Goal: Transaction & Acquisition: Download file/media

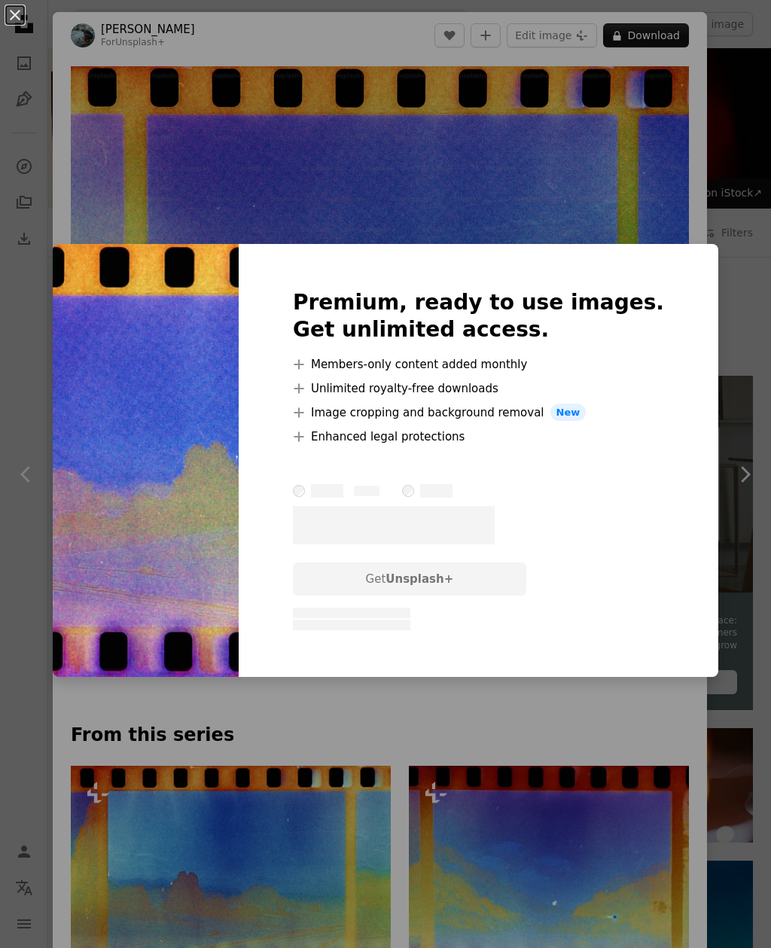
scroll to position [484, 0]
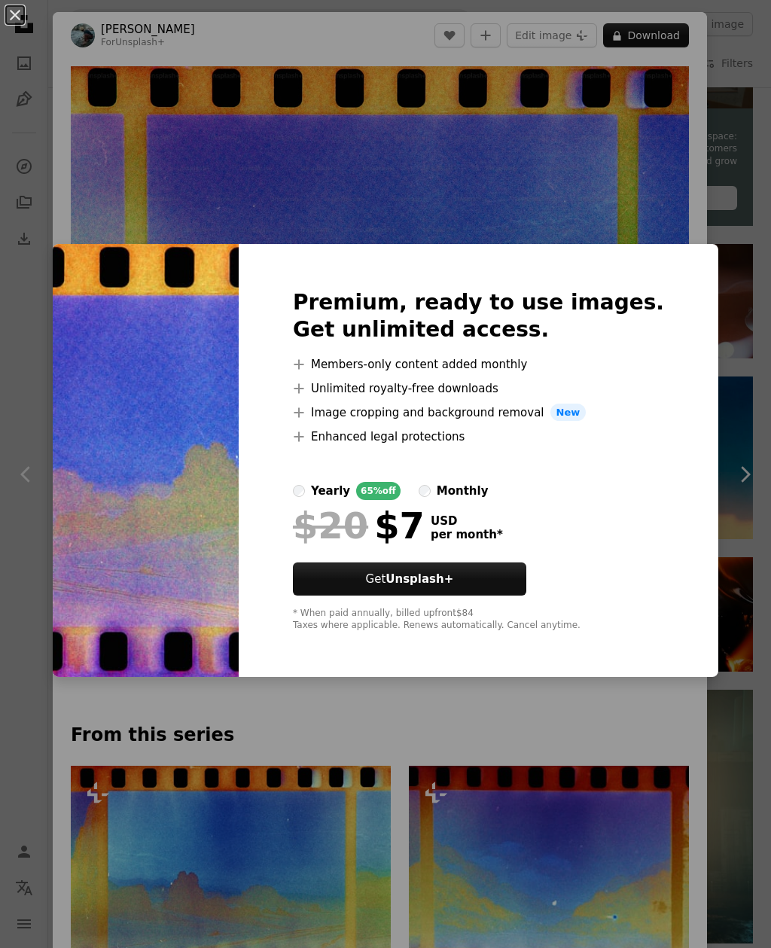
click at [741, 208] on div "An X shape Premium, ready to use images. Get unlimited access. A plus sign Memb…" at bounding box center [385, 474] width 771 height 948
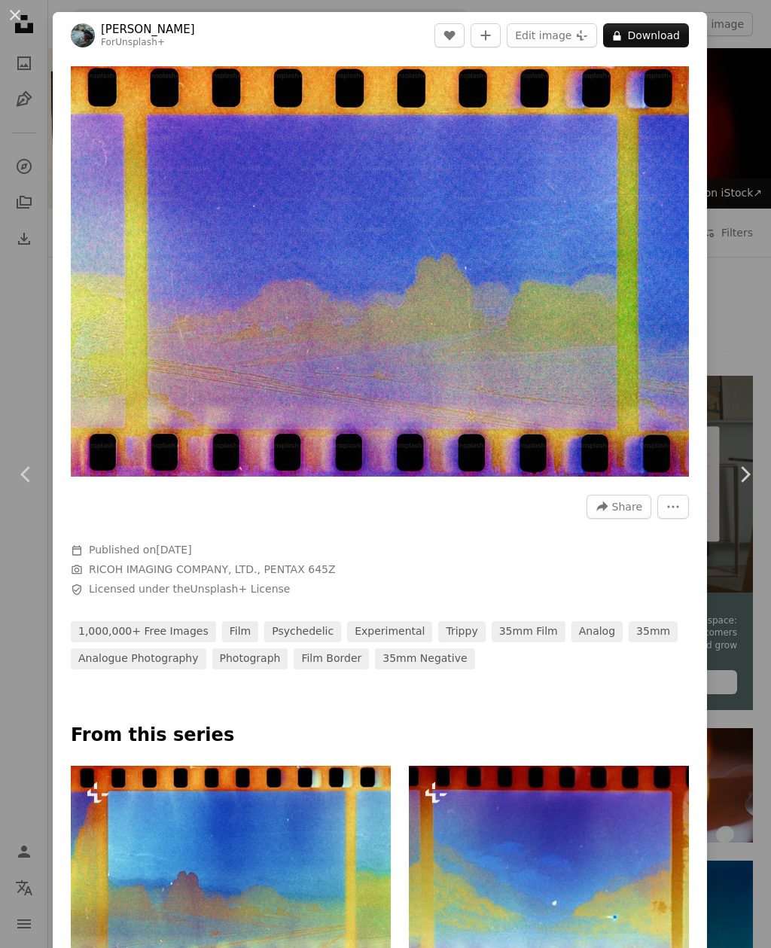
click at [740, 173] on div "An X shape Chevron left Chevron right [PERSON_NAME] For Unsplash+ A heart A plu…" at bounding box center [385, 474] width 771 height 948
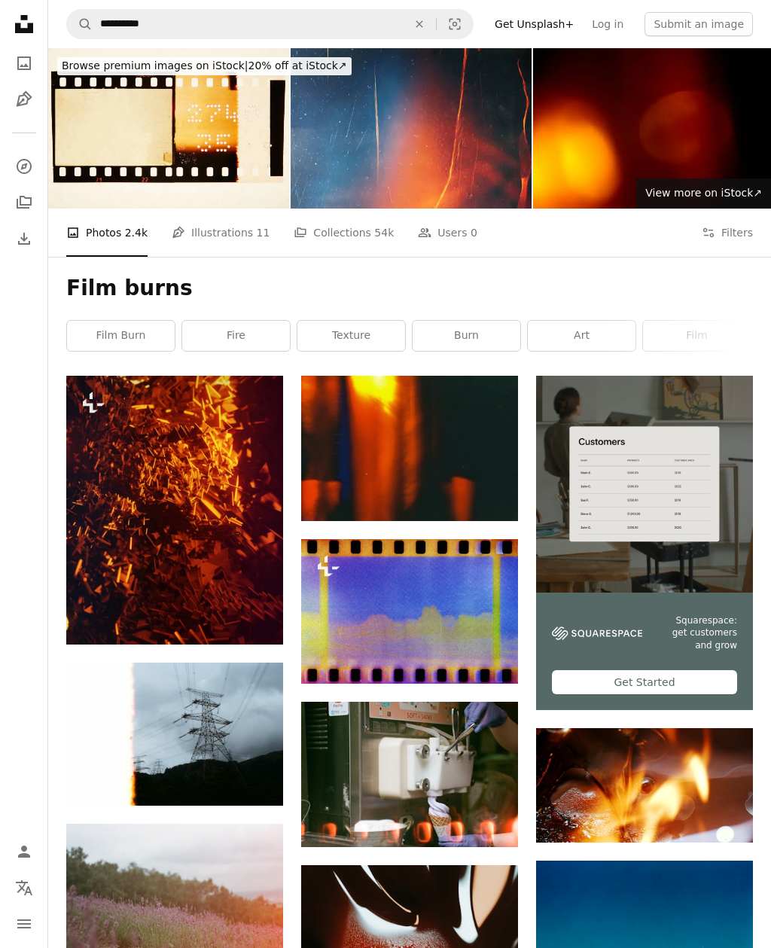
scroll to position [532, 0]
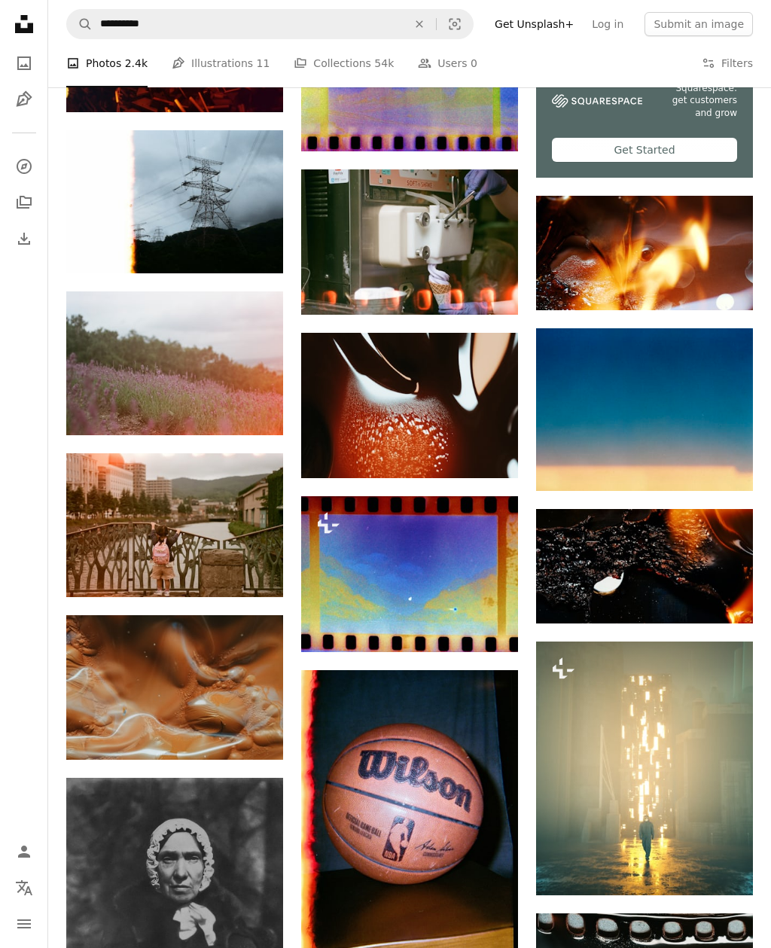
click at [736, 178] on footer "–– ––– ––– –– ––– – ––– ––– –––– – – –– ––– – – ––– –– –– –––– –– Squarespace: …" at bounding box center [644, 118] width 217 height 117
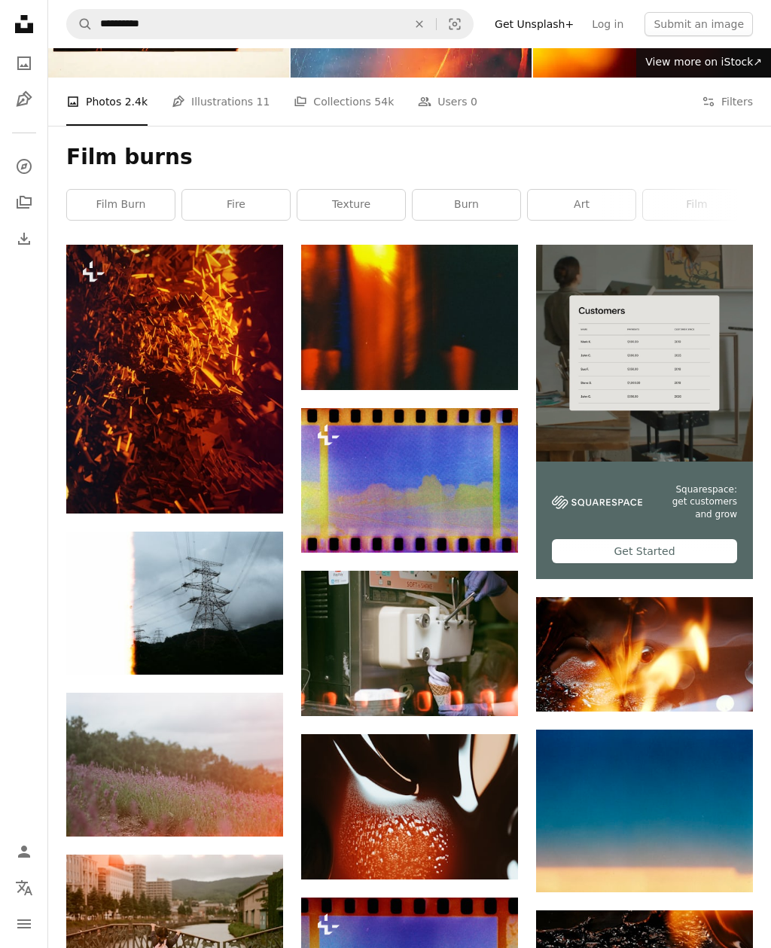
scroll to position [131, 0]
click at [406, 486] on img at bounding box center [409, 480] width 217 height 145
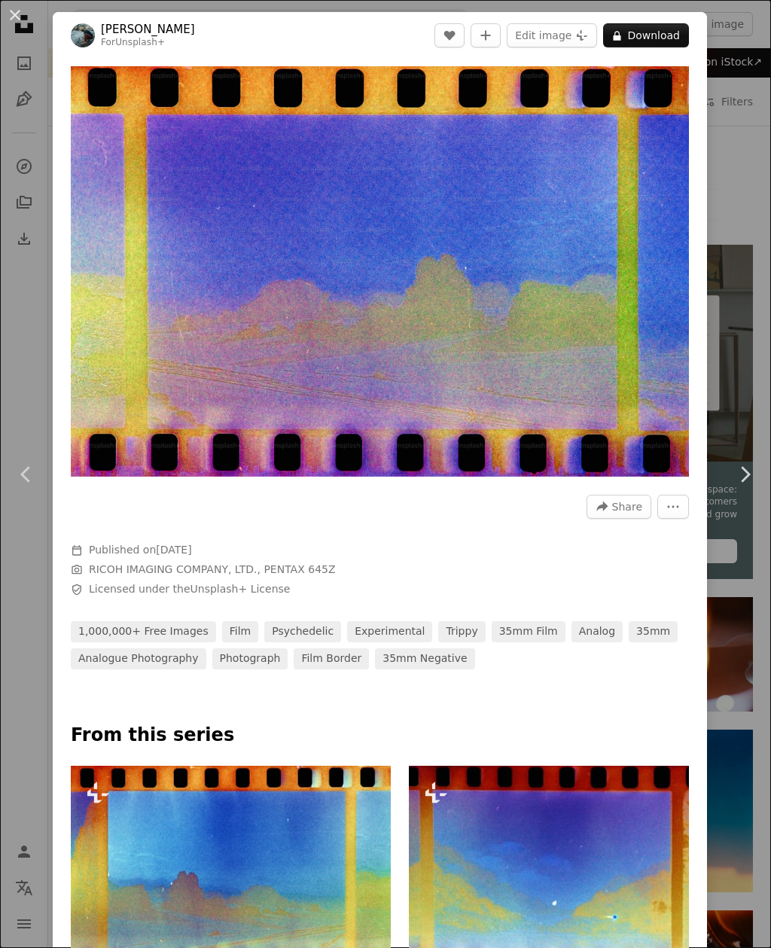
click at [747, 167] on div "An X shape Chevron left Chevron right [PERSON_NAME] For Unsplash+ A heart A plu…" at bounding box center [385, 474] width 771 height 948
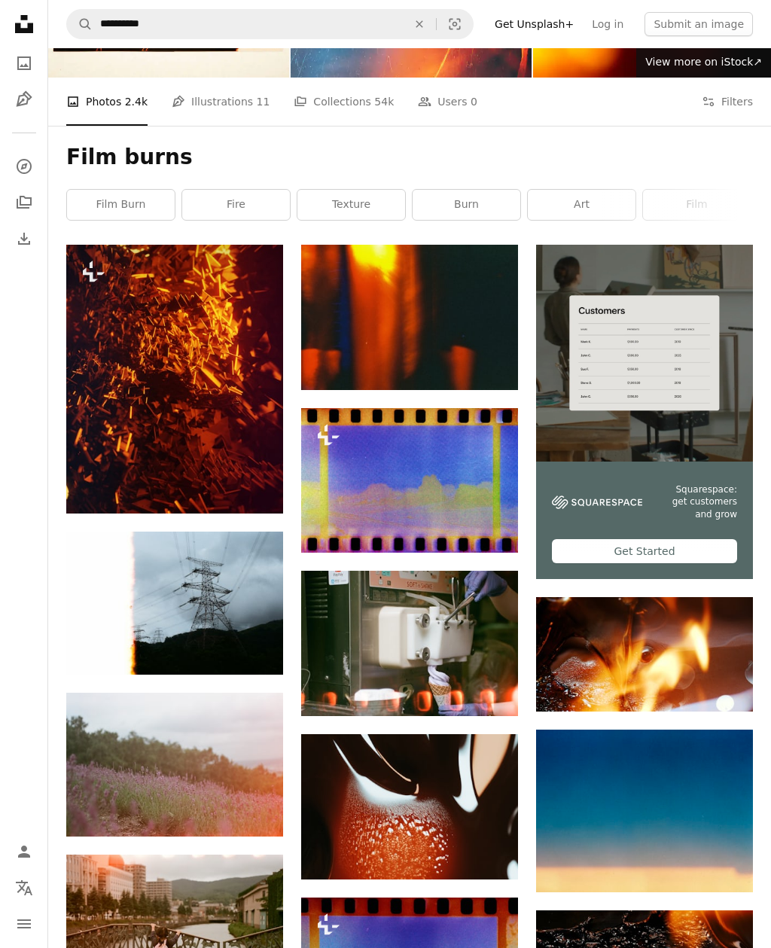
click at [477, 200] on link "burn" at bounding box center [466, 205] width 108 height 30
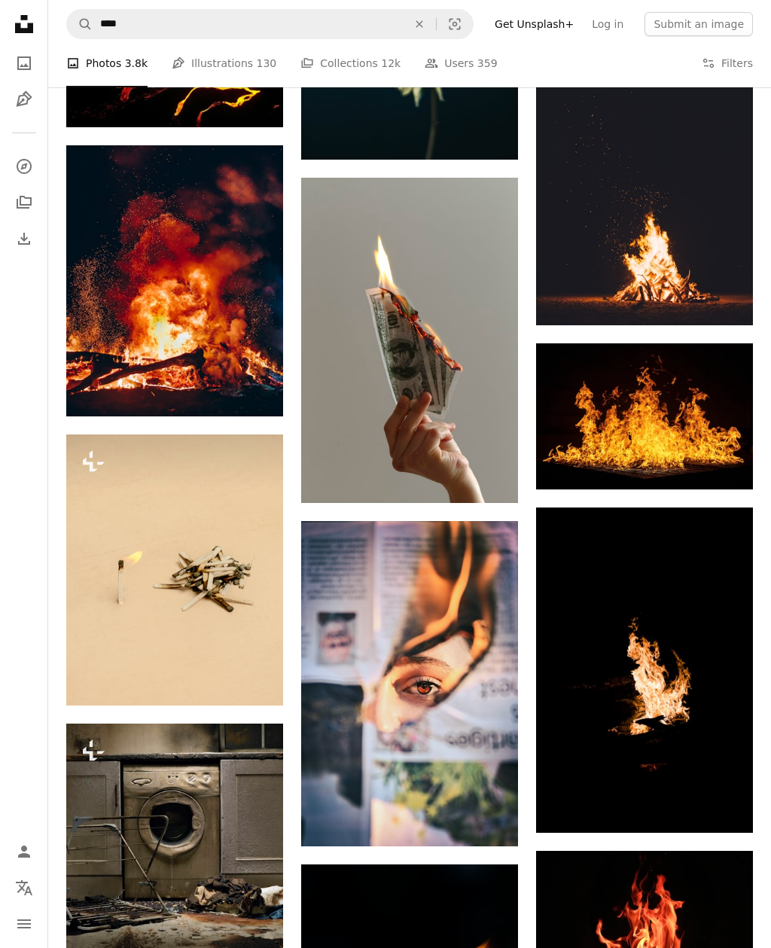
scroll to position [933, 0]
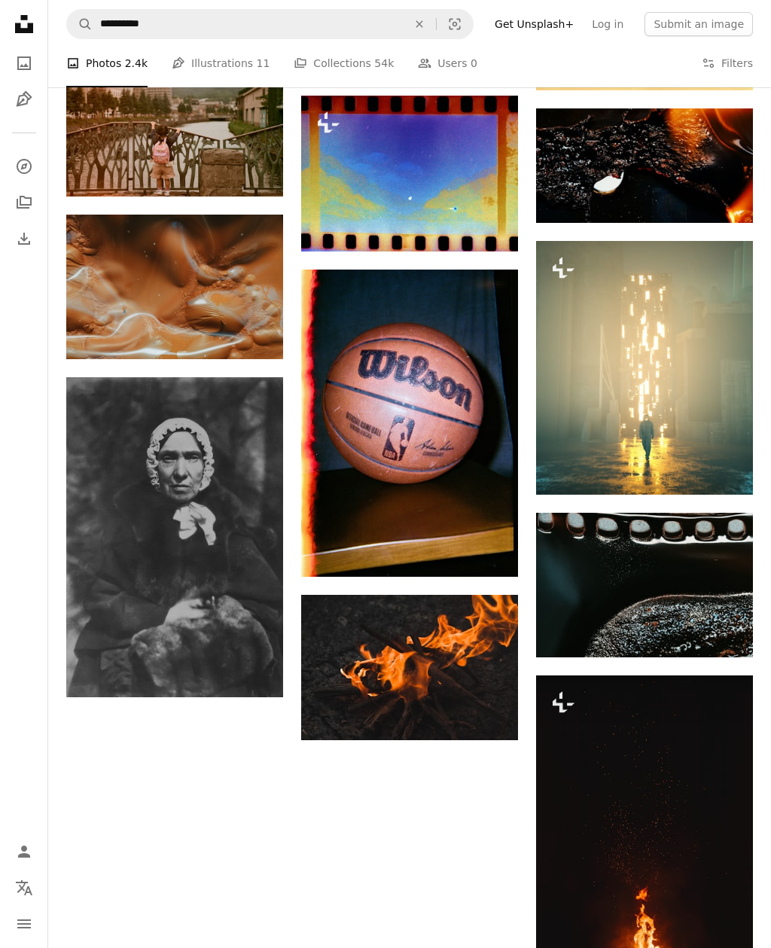
scroll to position [83, 0]
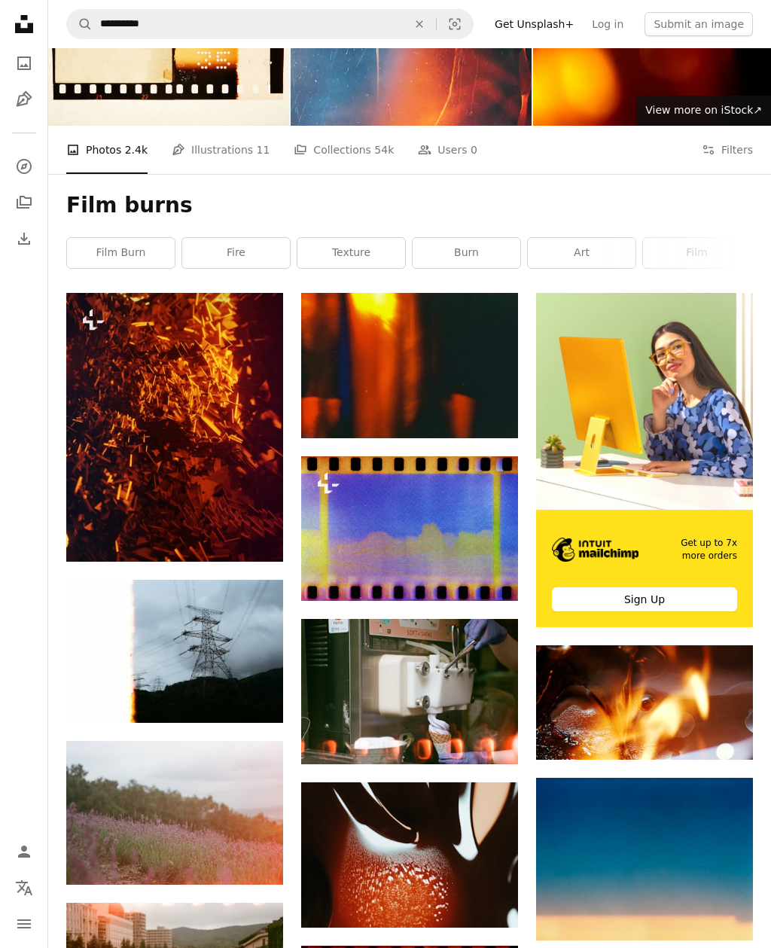
click at [689, 251] on link "film" at bounding box center [697, 253] width 108 height 30
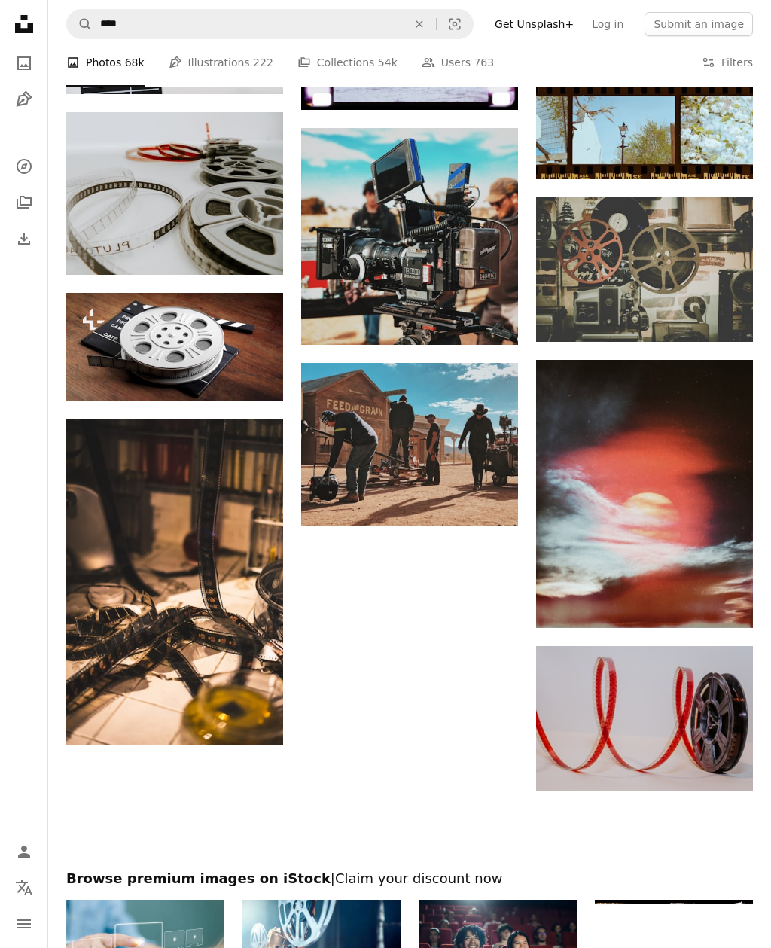
scroll to position [1182, 0]
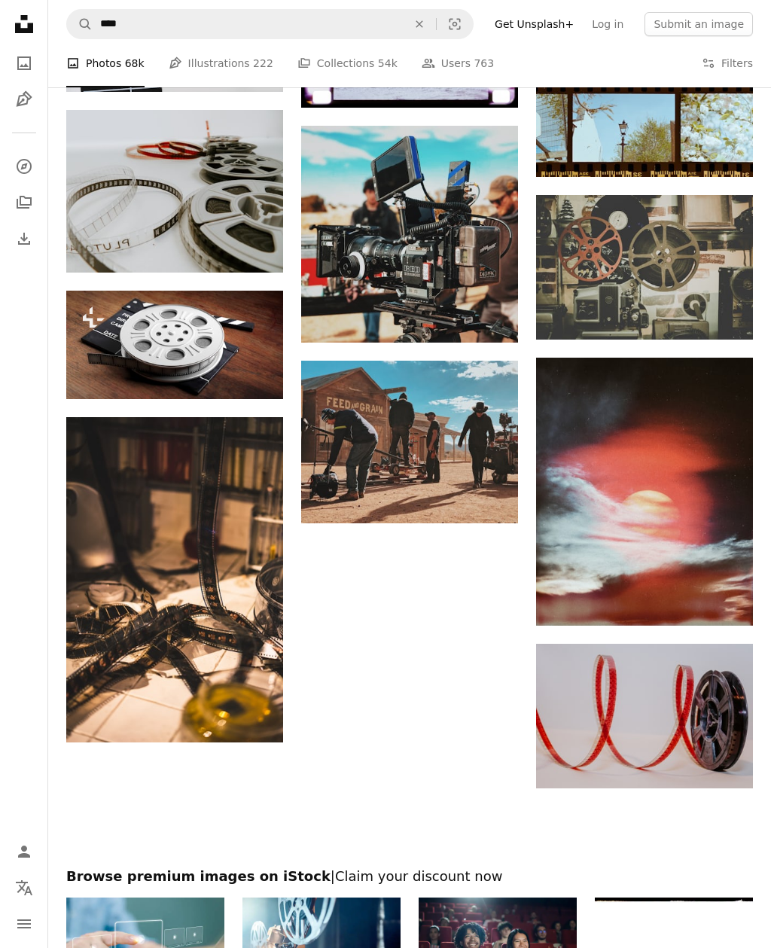
click at [682, 528] on img at bounding box center [644, 492] width 217 height 268
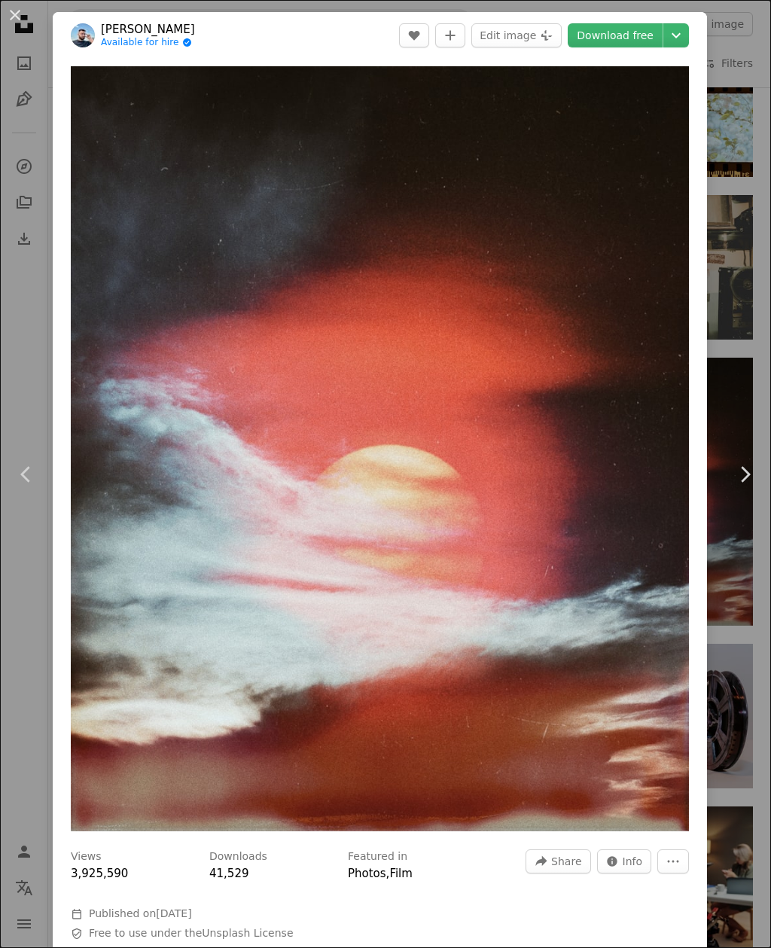
click at [638, 29] on link "Download free" at bounding box center [615, 35] width 95 height 24
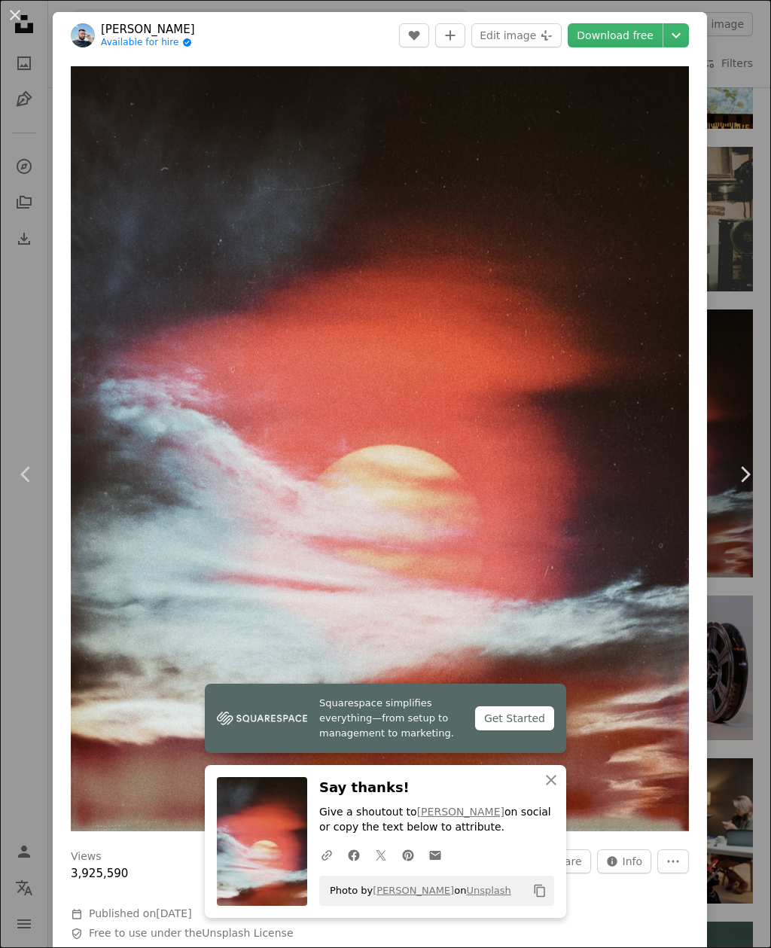
click at [550, 771] on button "An X shape Close" at bounding box center [551, 780] width 30 height 30
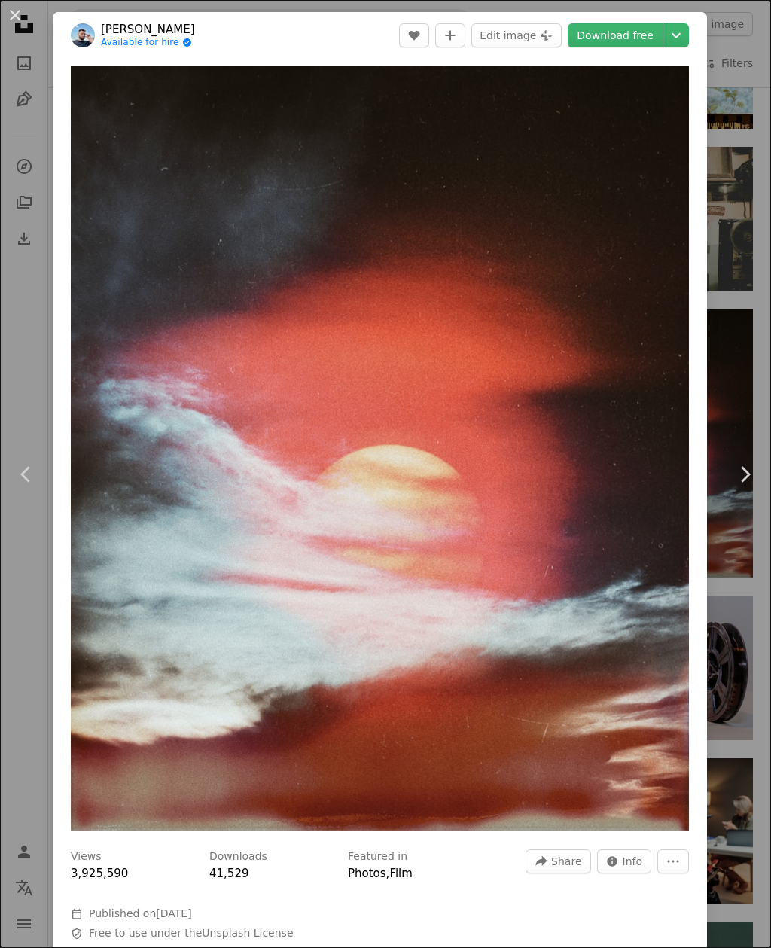
click at [743, 540] on link "Chevron right" at bounding box center [744, 474] width 53 height 145
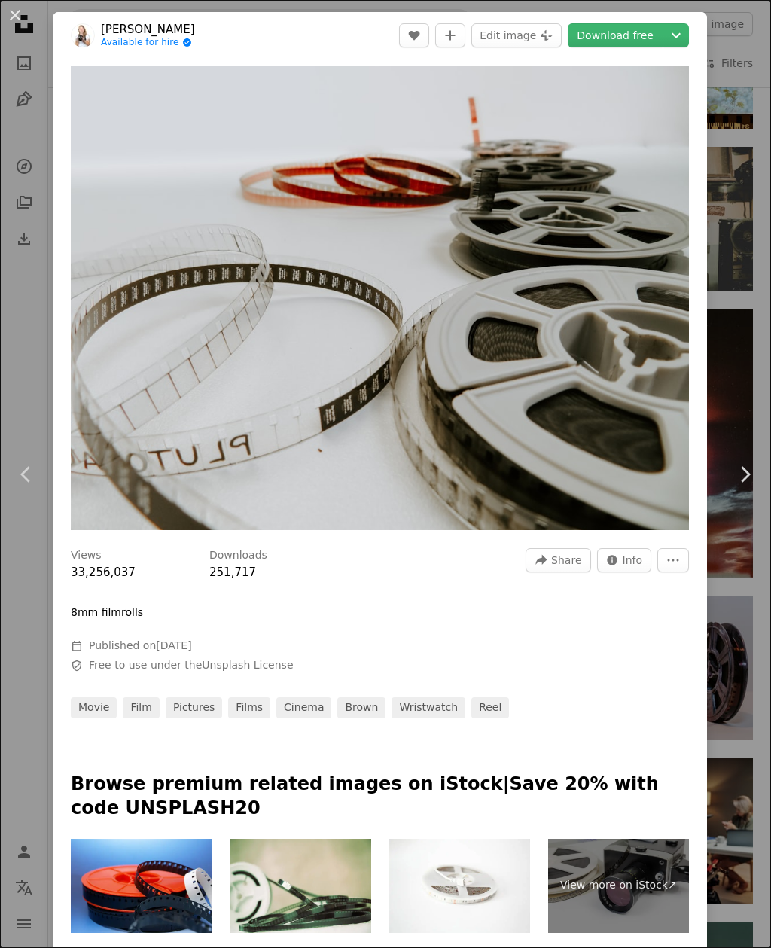
click at [737, 591] on div "An X shape Chevron left Chevron right [PERSON_NAME] Available for hire A checkm…" at bounding box center [385, 474] width 771 height 948
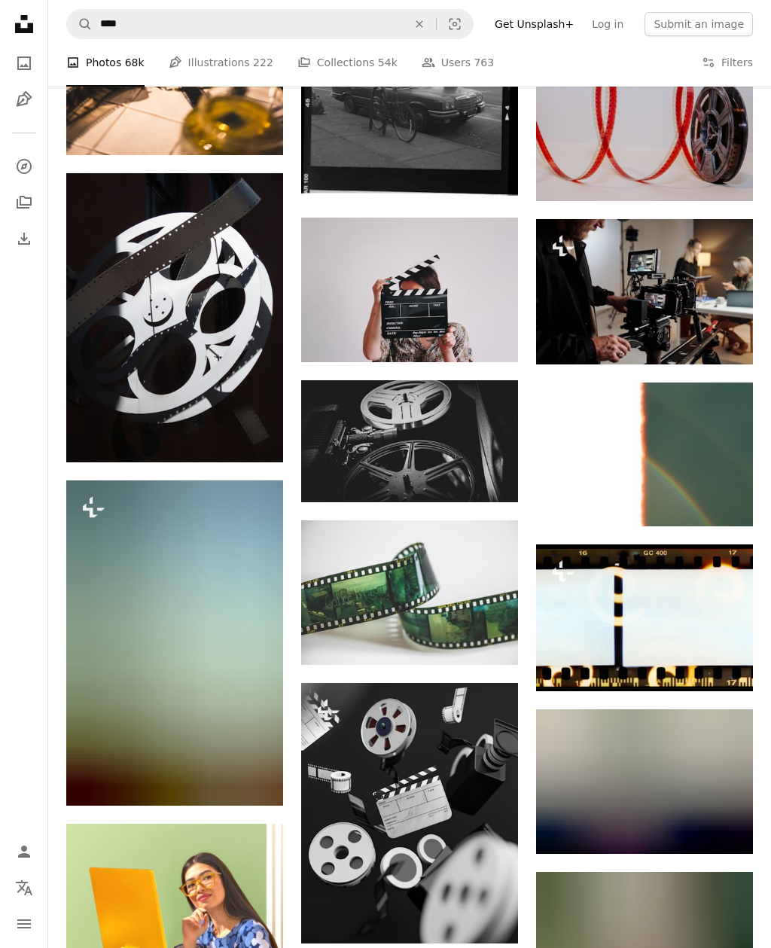
scroll to position [1769, 0]
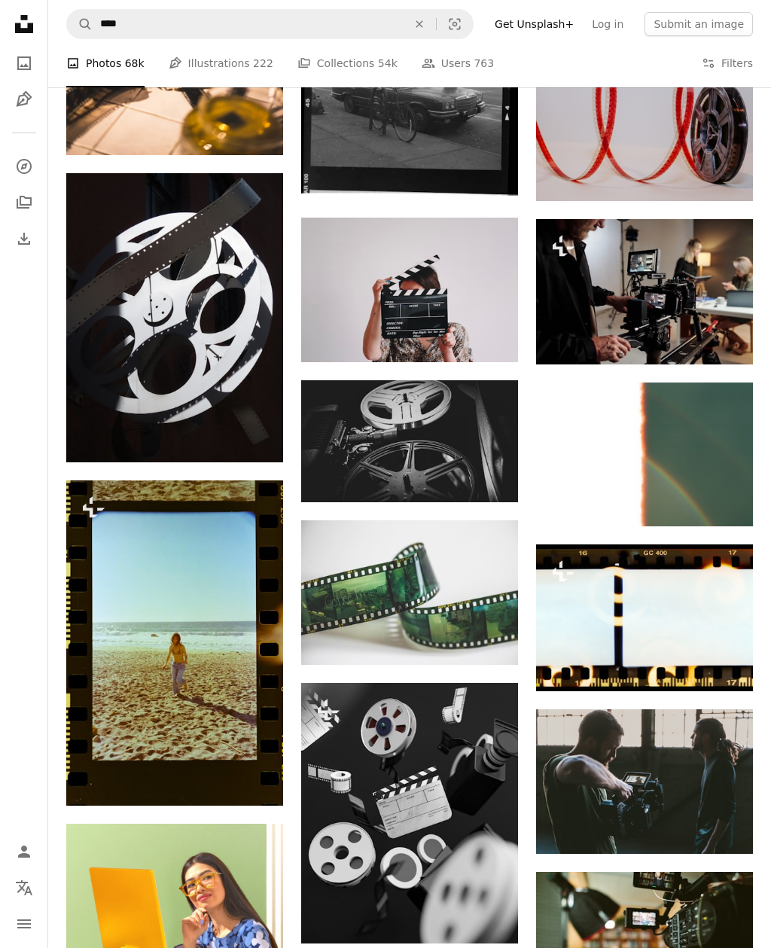
click at [647, 474] on img at bounding box center [644, 454] width 217 height 145
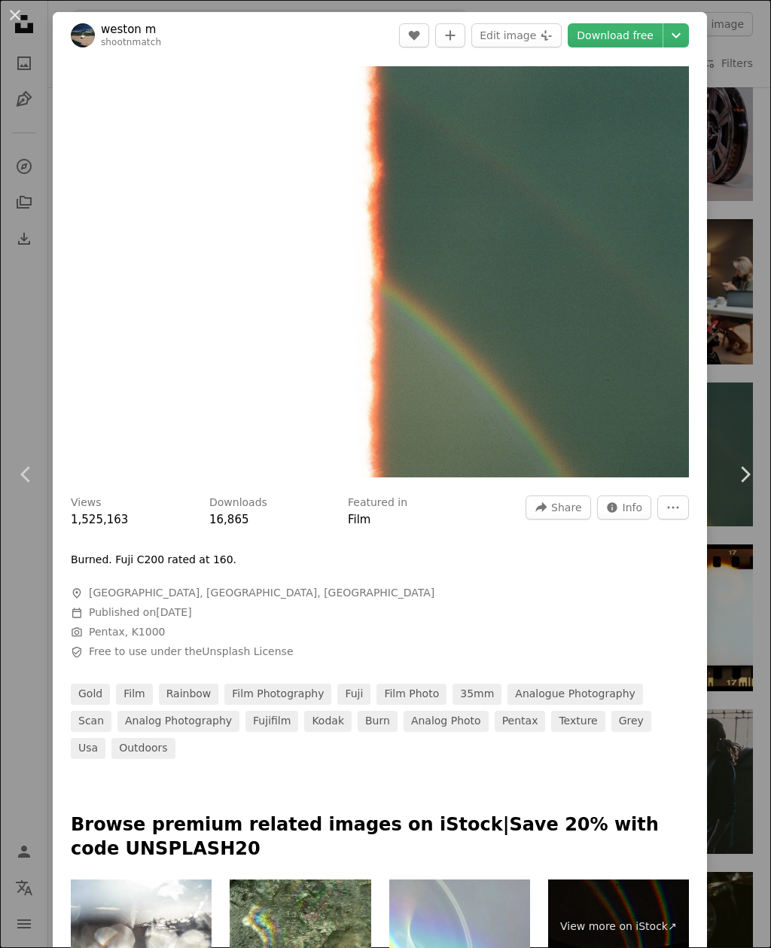
click at [638, 35] on link "Download free" at bounding box center [615, 35] width 95 height 24
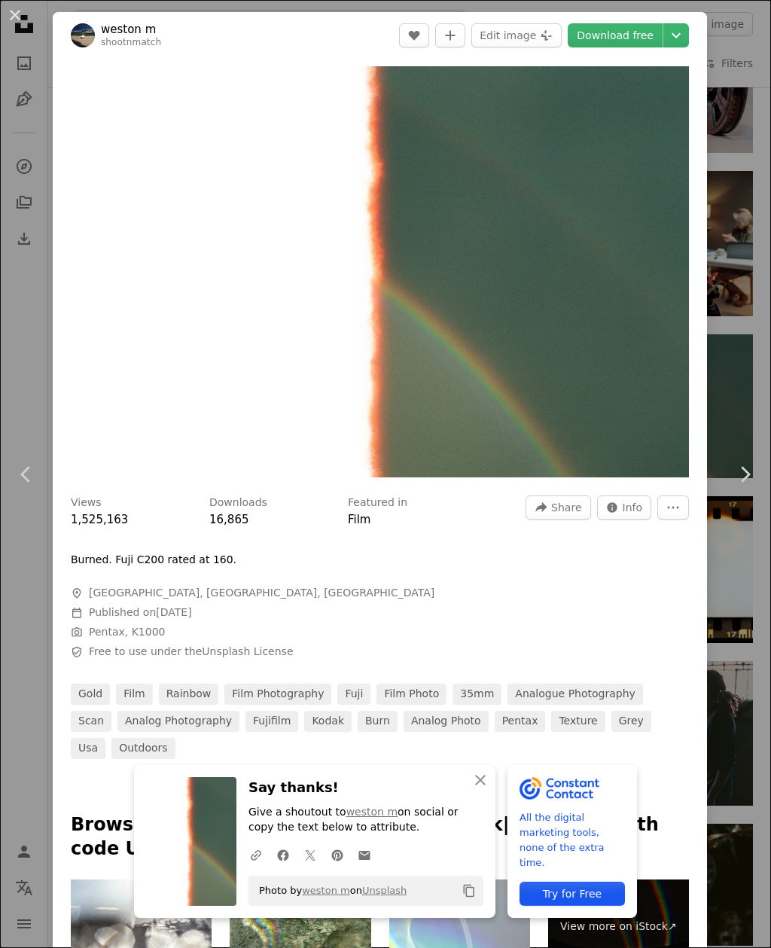
click at [484, 779] on icon "button" at bounding box center [480, 779] width 11 height 11
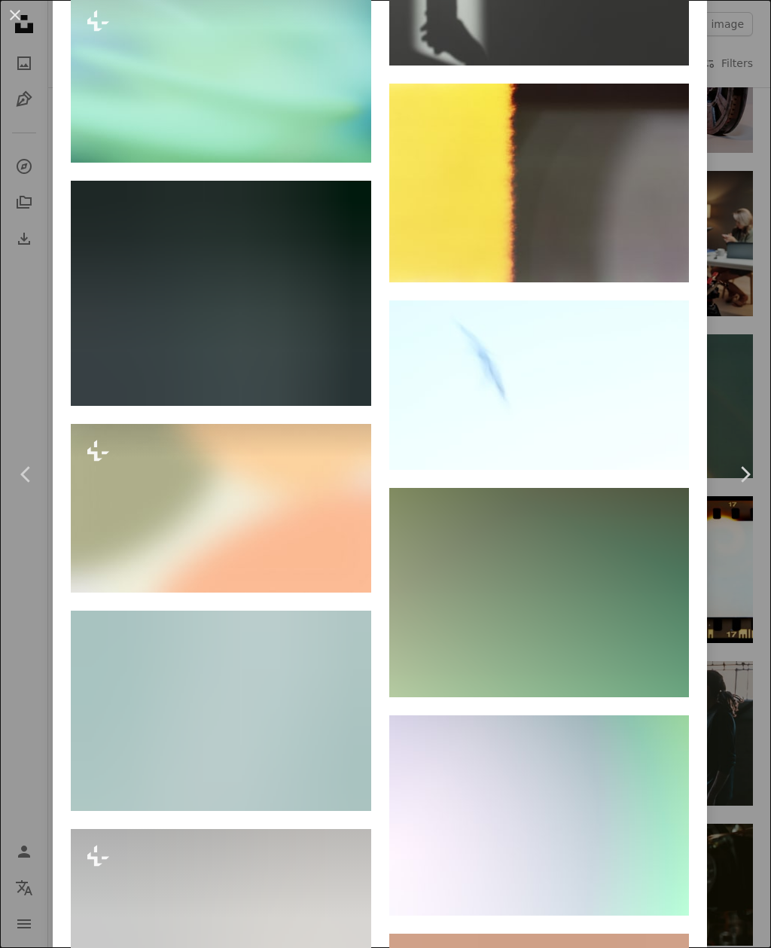
scroll to position [1356, 0]
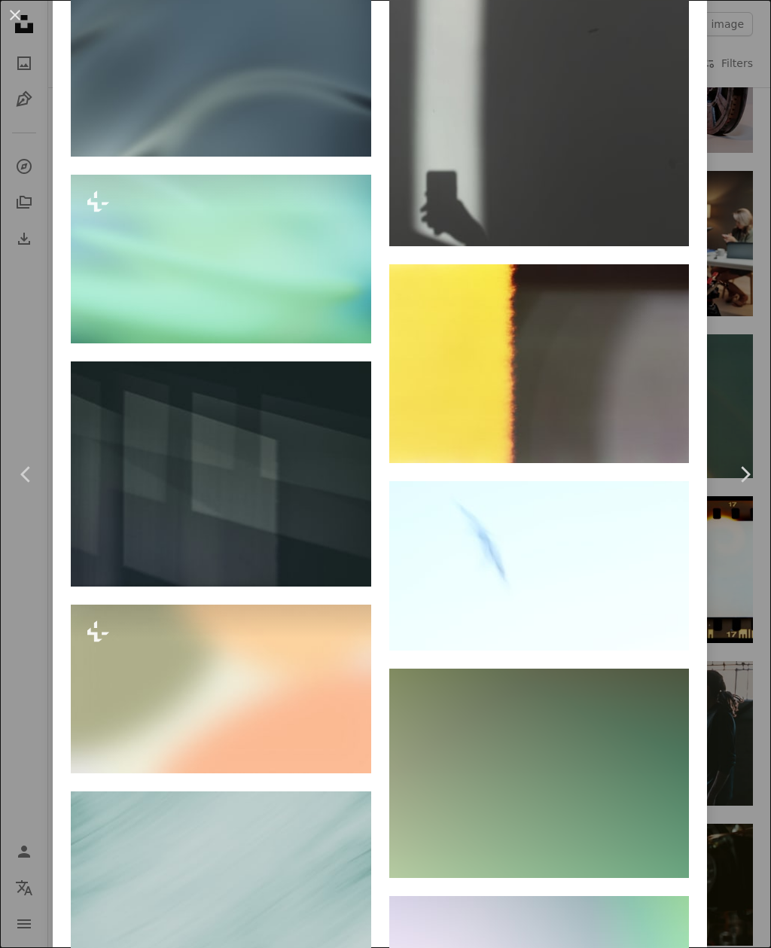
click at [750, 336] on div "An X shape Chevron left Chevron right weston m shootnmatch A heart A plus sign …" at bounding box center [385, 474] width 771 height 948
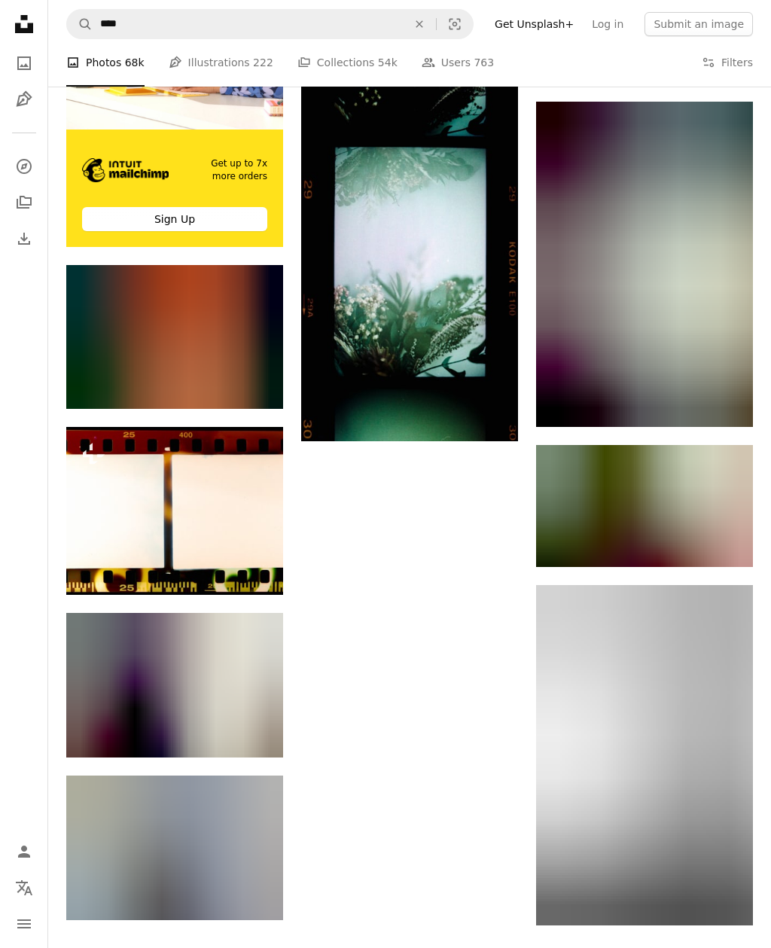
scroll to position [2679, 0]
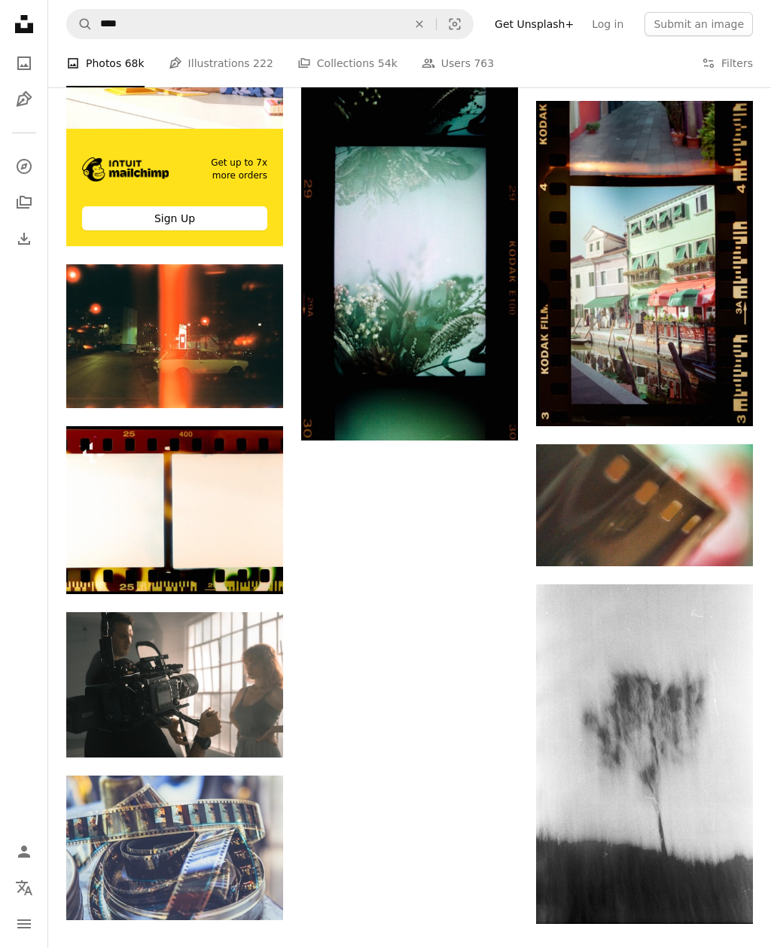
click at [214, 525] on img at bounding box center [174, 510] width 217 height 168
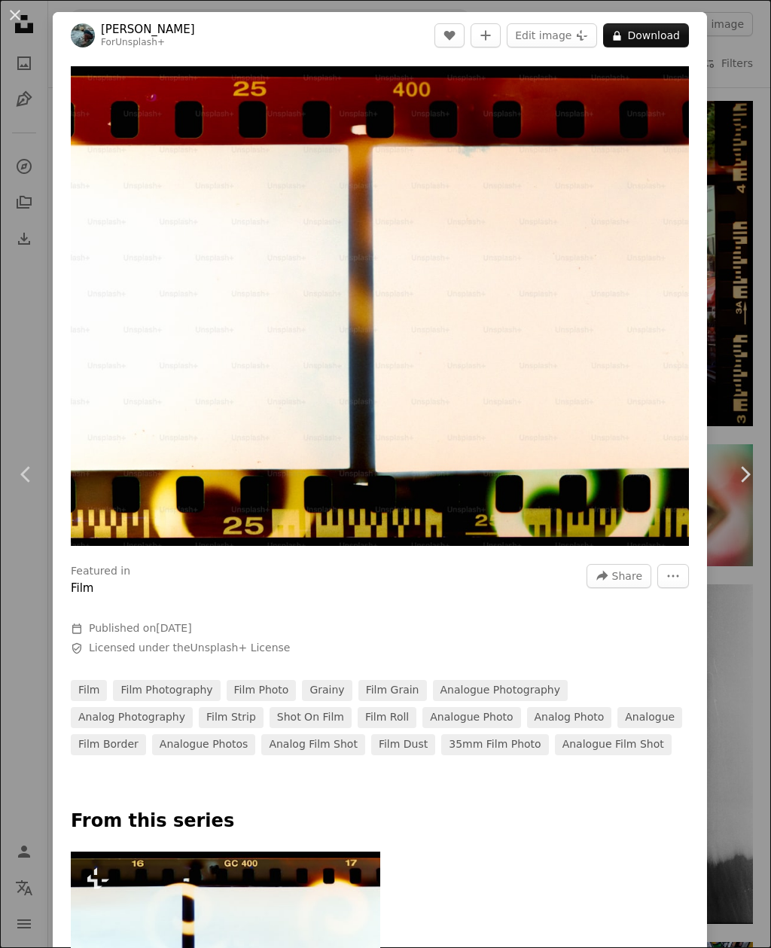
click at [655, 37] on button "A lock Download" at bounding box center [646, 35] width 86 height 24
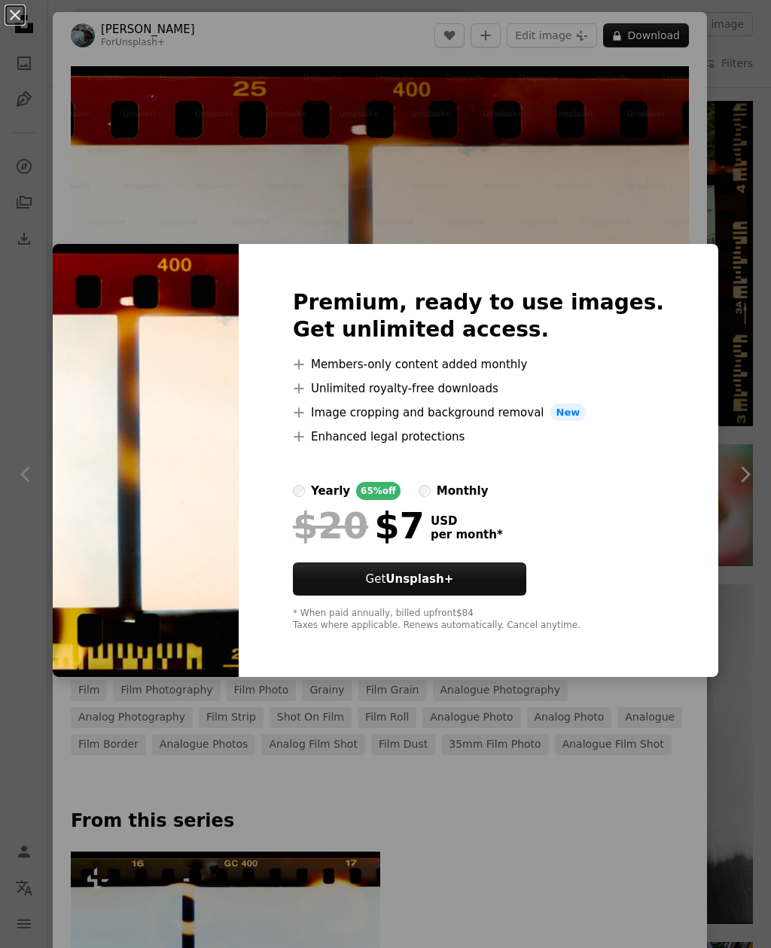
click at [699, 205] on div "An X shape Premium, ready to use images. Get unlimited access. A plus sign Memb…" at bounding box center [385, 474] width 771 height 948
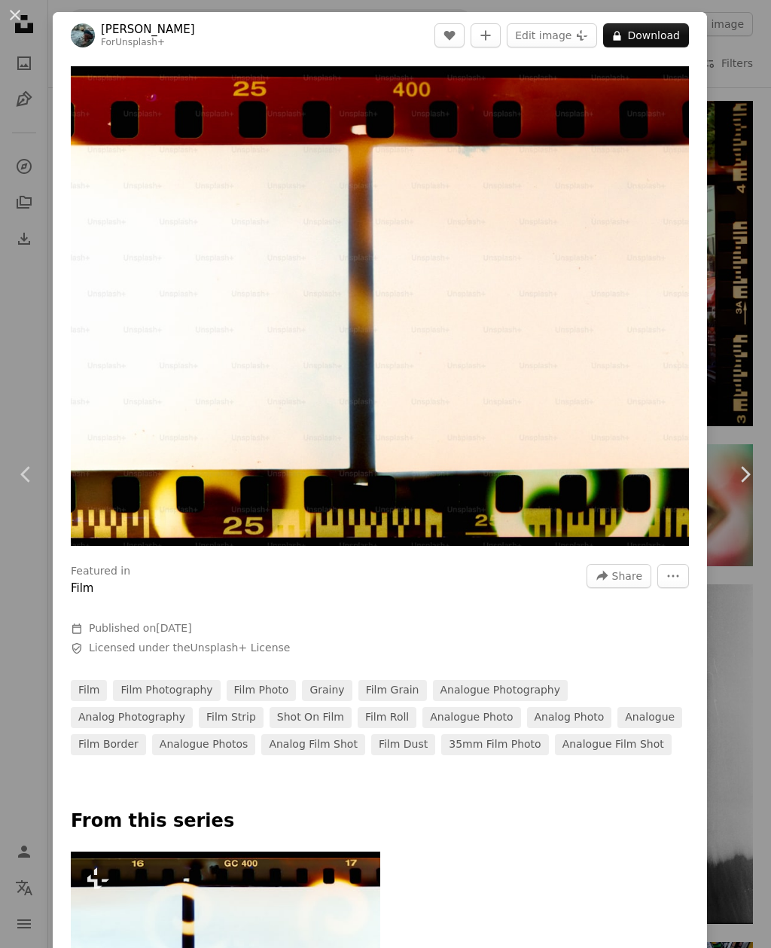
click at [677, 81] on img "Zoom in on this image" at bounding box center [380, 305] width 618 height 479
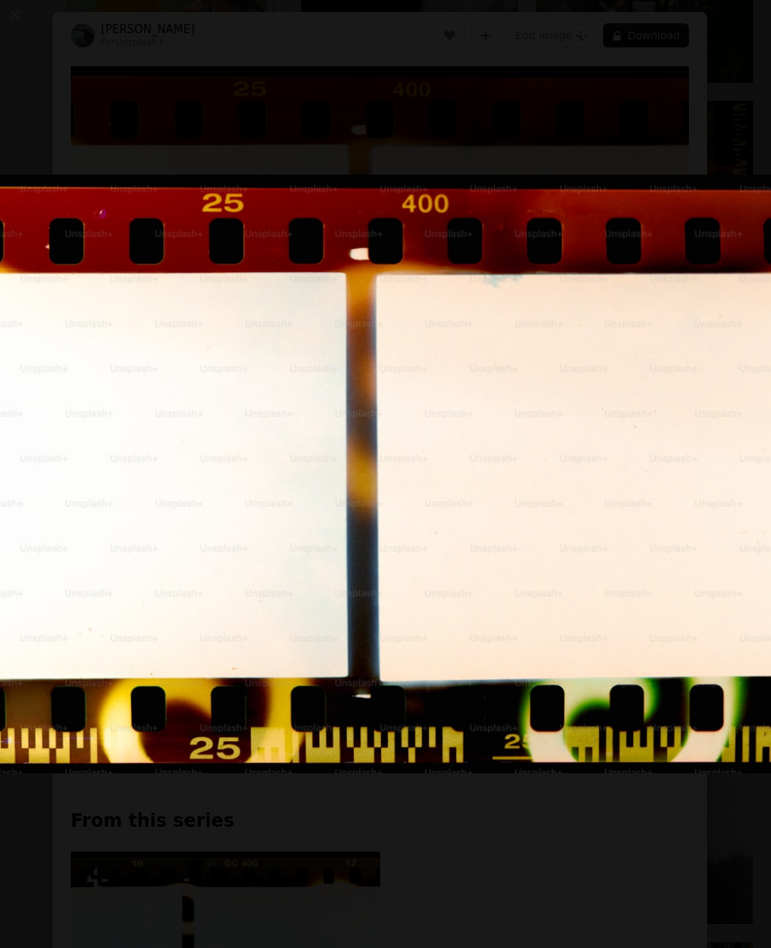
click at [695, 137] on button "Zoom out on this image" at bounding box center [385, 473] width 772 height 949
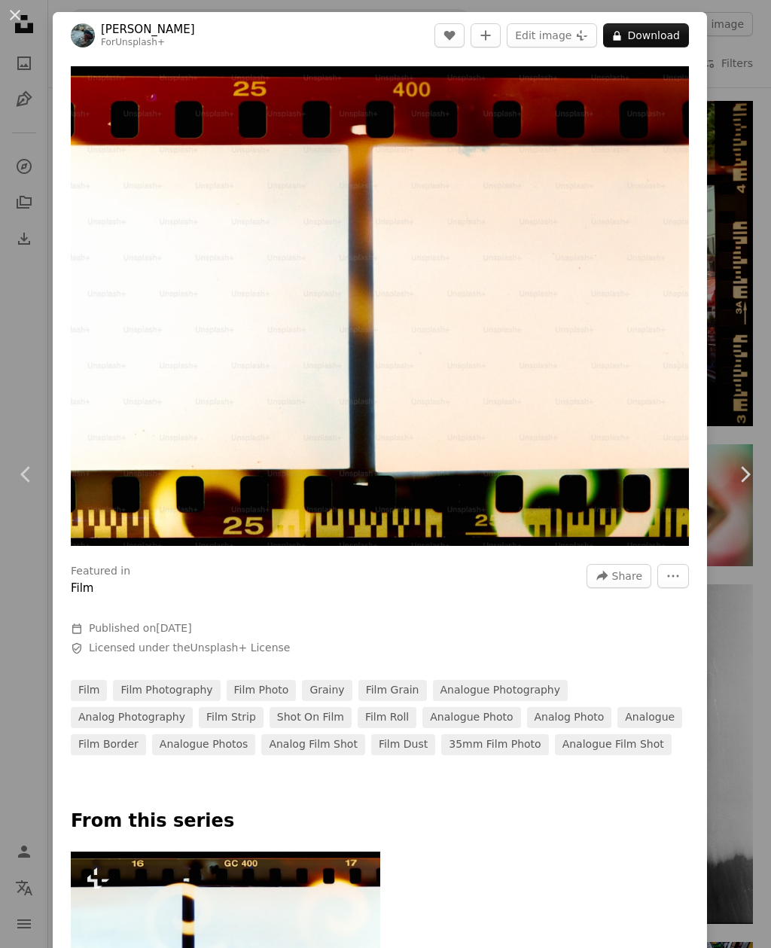
click at [745, 263] on div "An X shape Chevron left Chevron right [PERSON_NAME] For Unsplash+ A heart A plu…" at bounding box center [385, 474] width 771 height 948
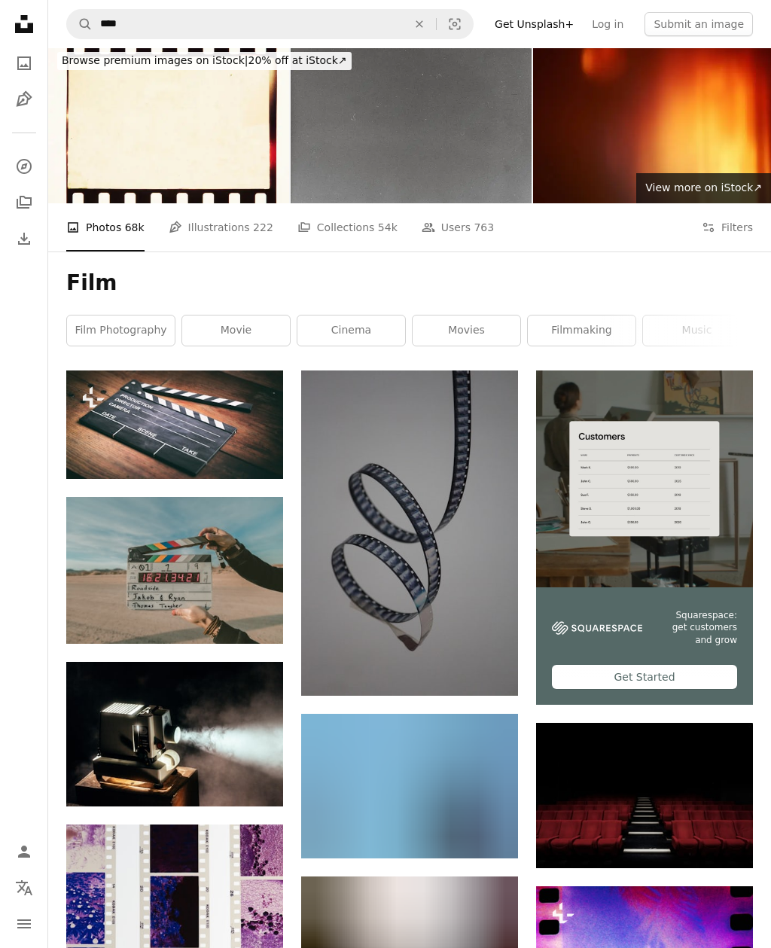
scroll to position [5, 0]
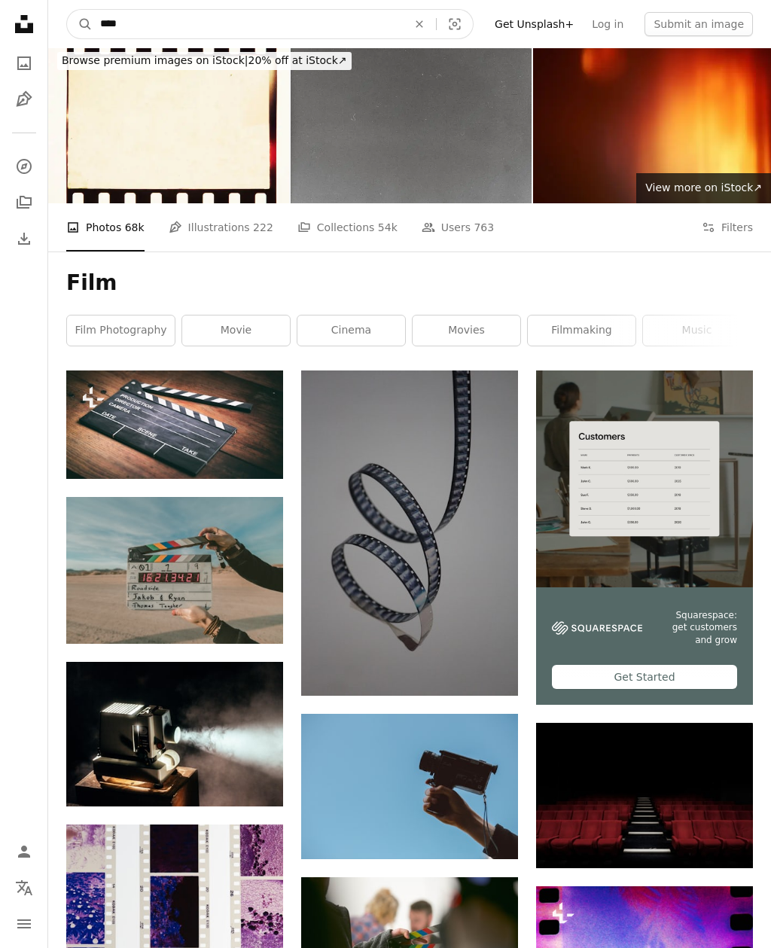
click at [403, 20] on input "****" at bounding box center [248, 24] width 310 height 29
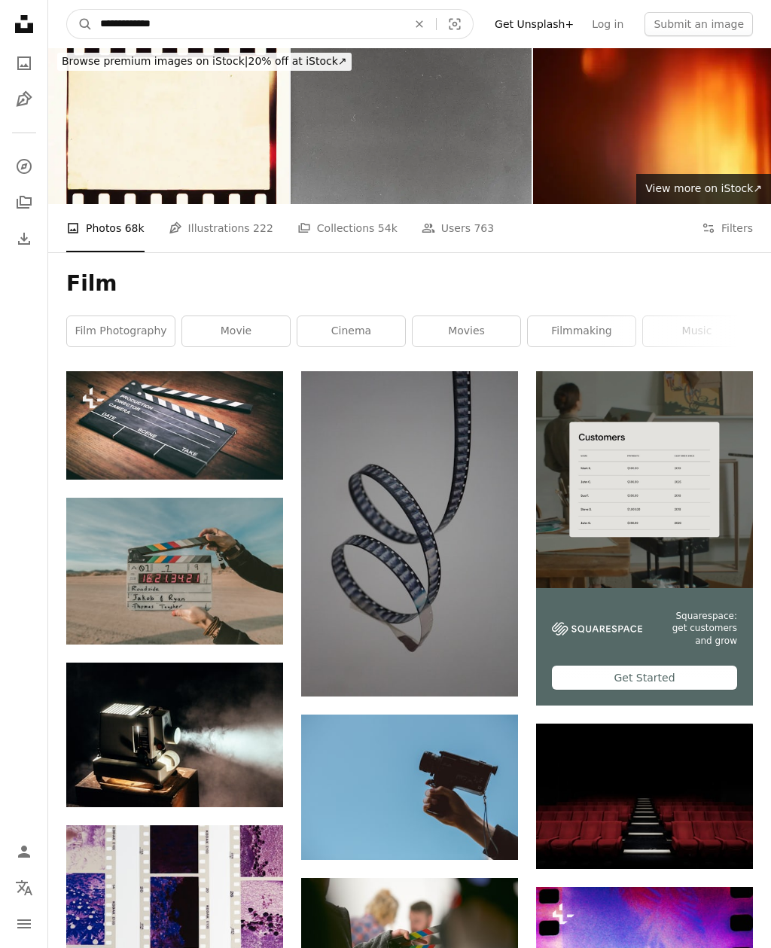
type input "**********"
click at [80, 23] on button "A magnifying glass" at bounding box center [80, 24] width 26 height 29
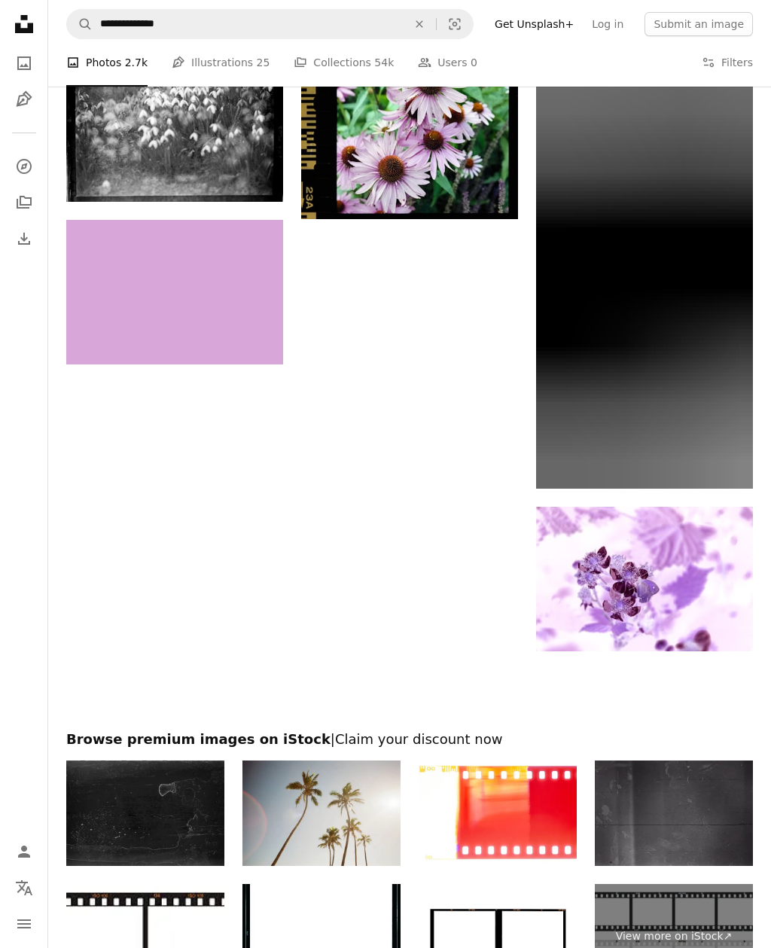
scroll to position [1998, 0]
